Goal: Information Seeking & Learning: Learn about a topic

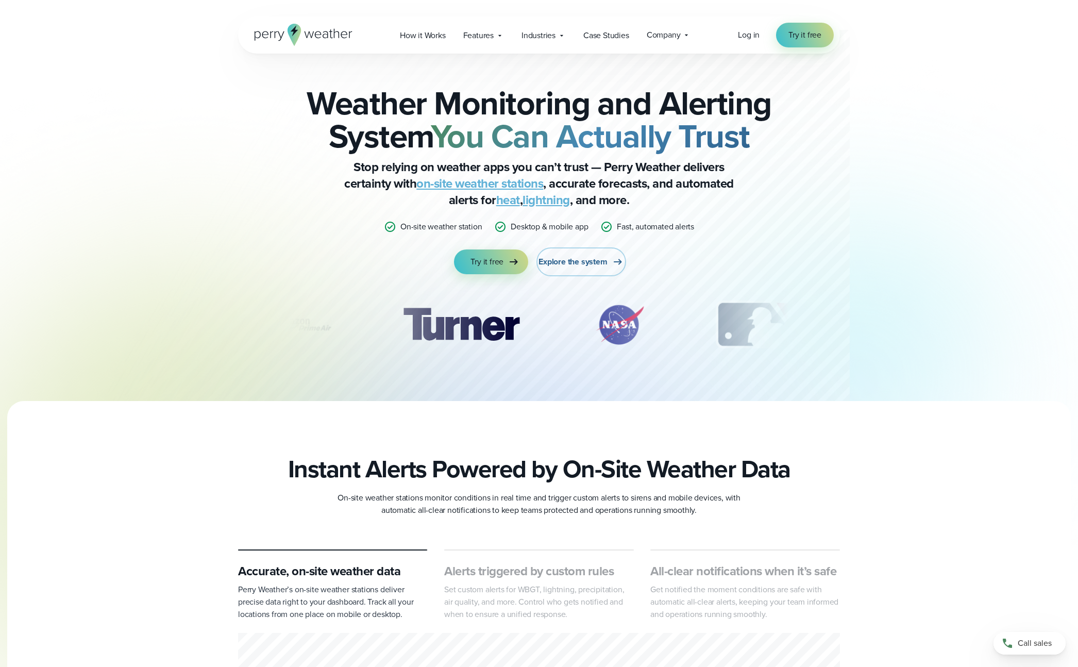
click at [572, 261] on span "Explore the system" at bounding box center [573, 262] width 69 height 12
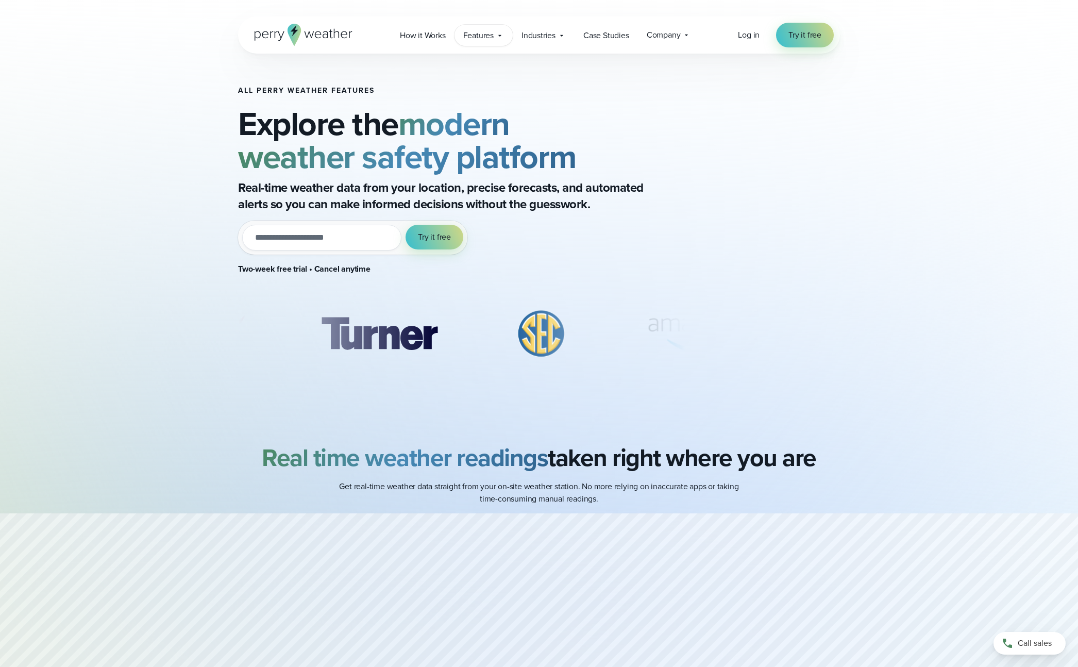
click at [480, 40] on span "Features" at bounding box center [478, 35] width 30 height 12
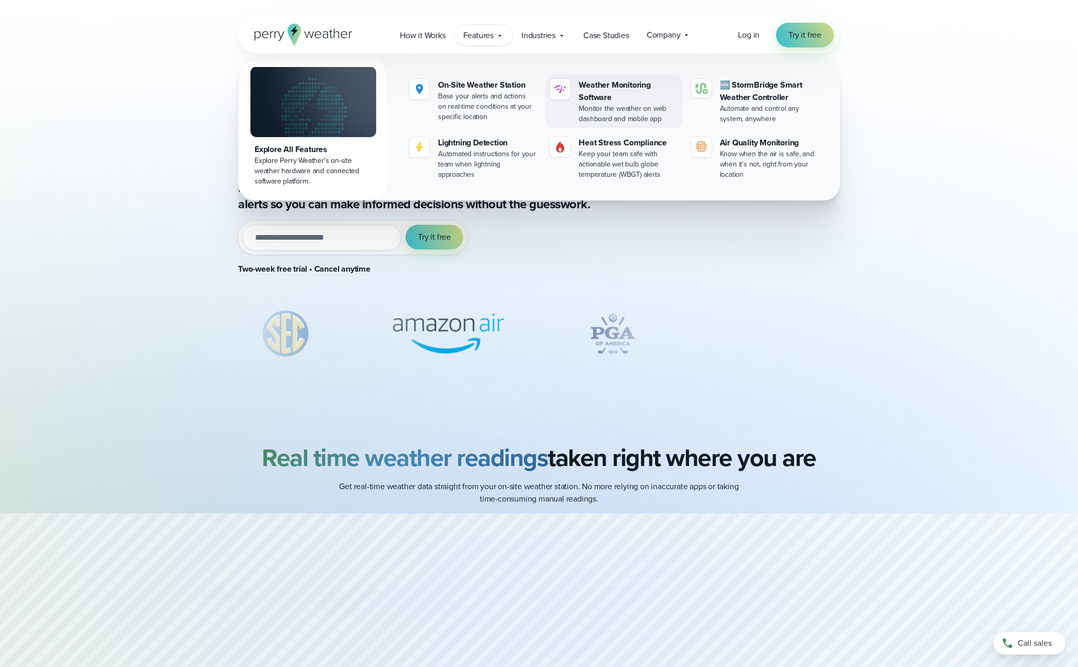
click at [613, 84] on div "Weather Monitoring Software" at bounding box center [628, 91] width 99 height 25
